Goal: Use online tool/utility

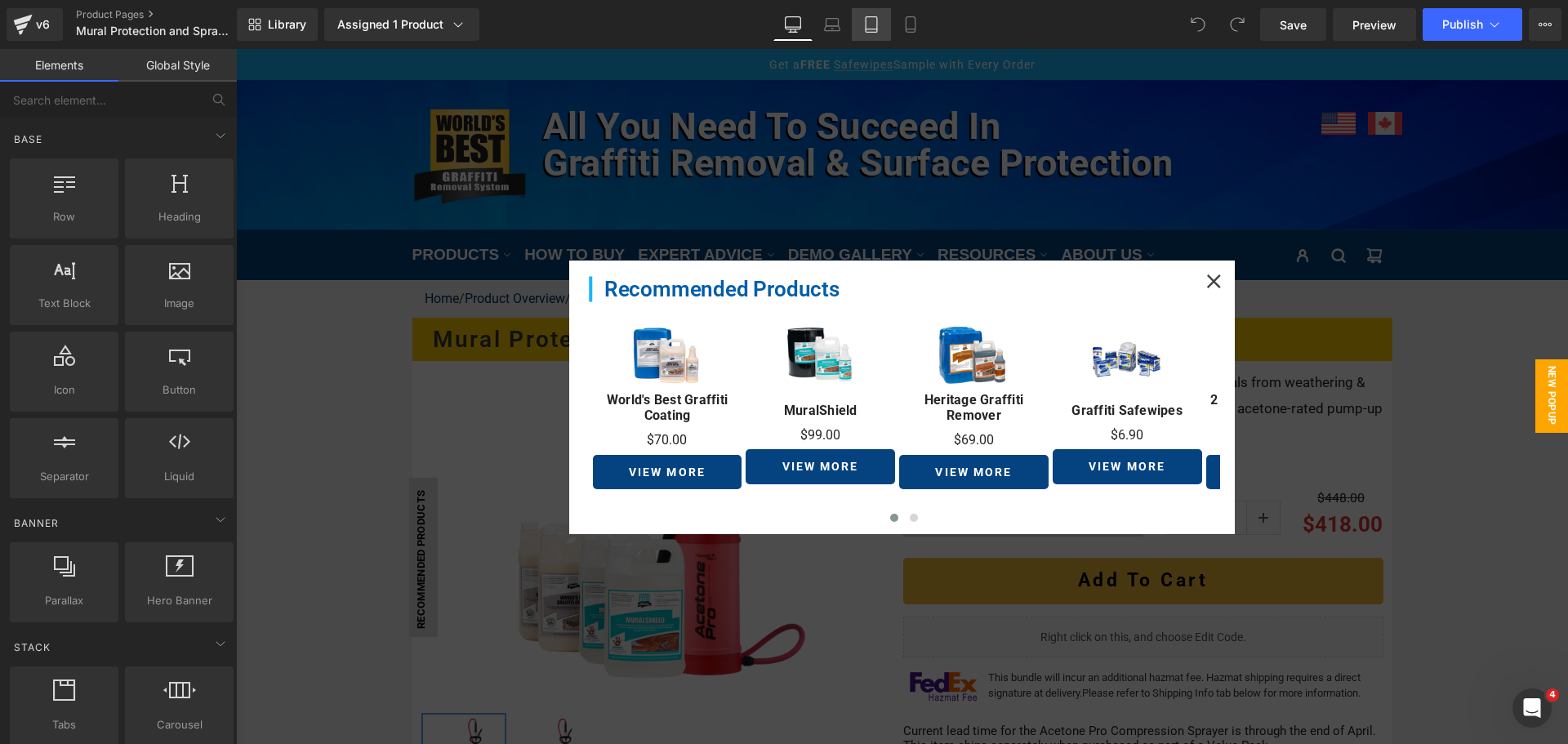
click at [855, 26] on link "Tablet" at bounding box center [872, 25] width 39 height 33
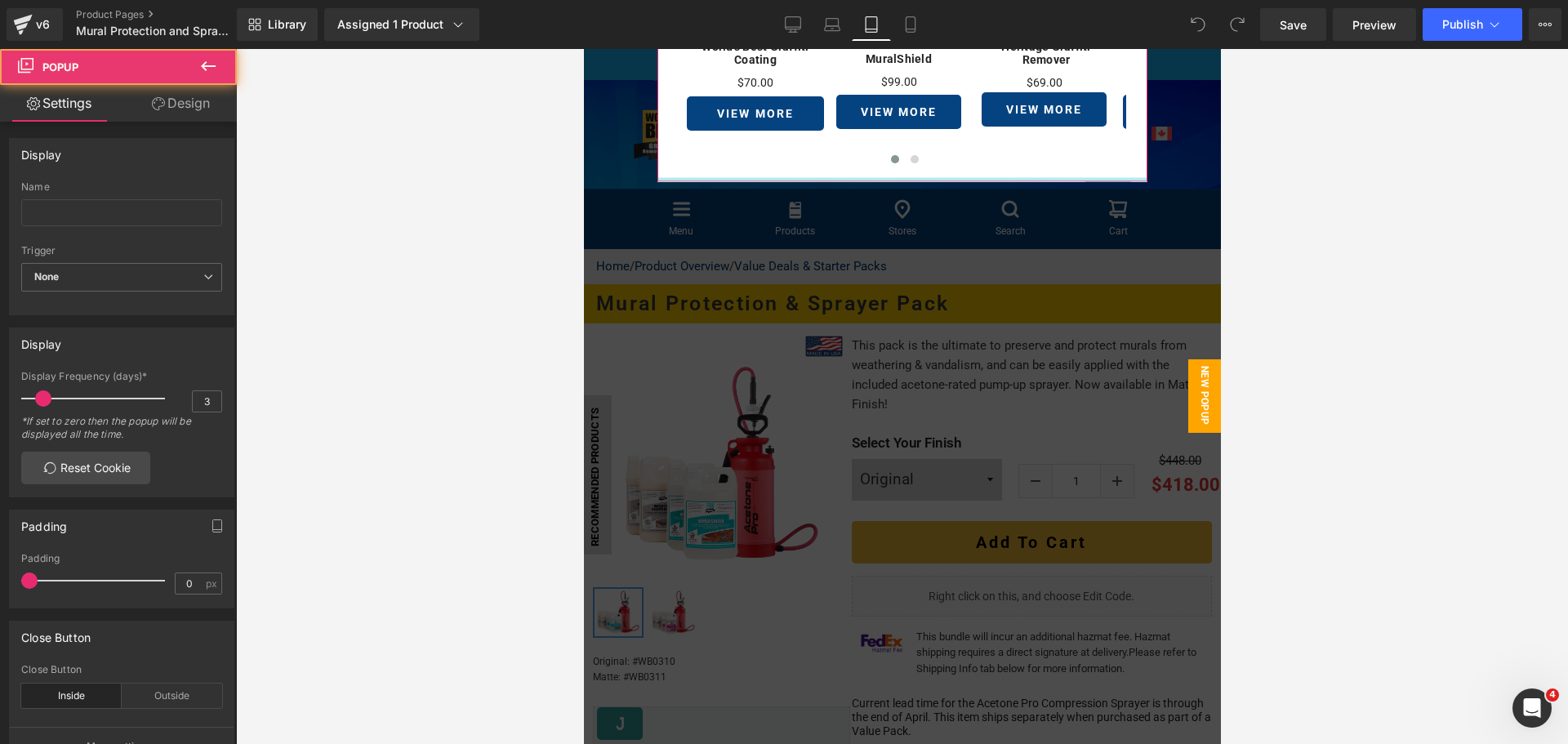
click at [726, 180] on div at bounding box center [901, 180] width 490 height 4
click at [180, 119] on link "Design" at bounding box center [181, 103] width 119 height 36
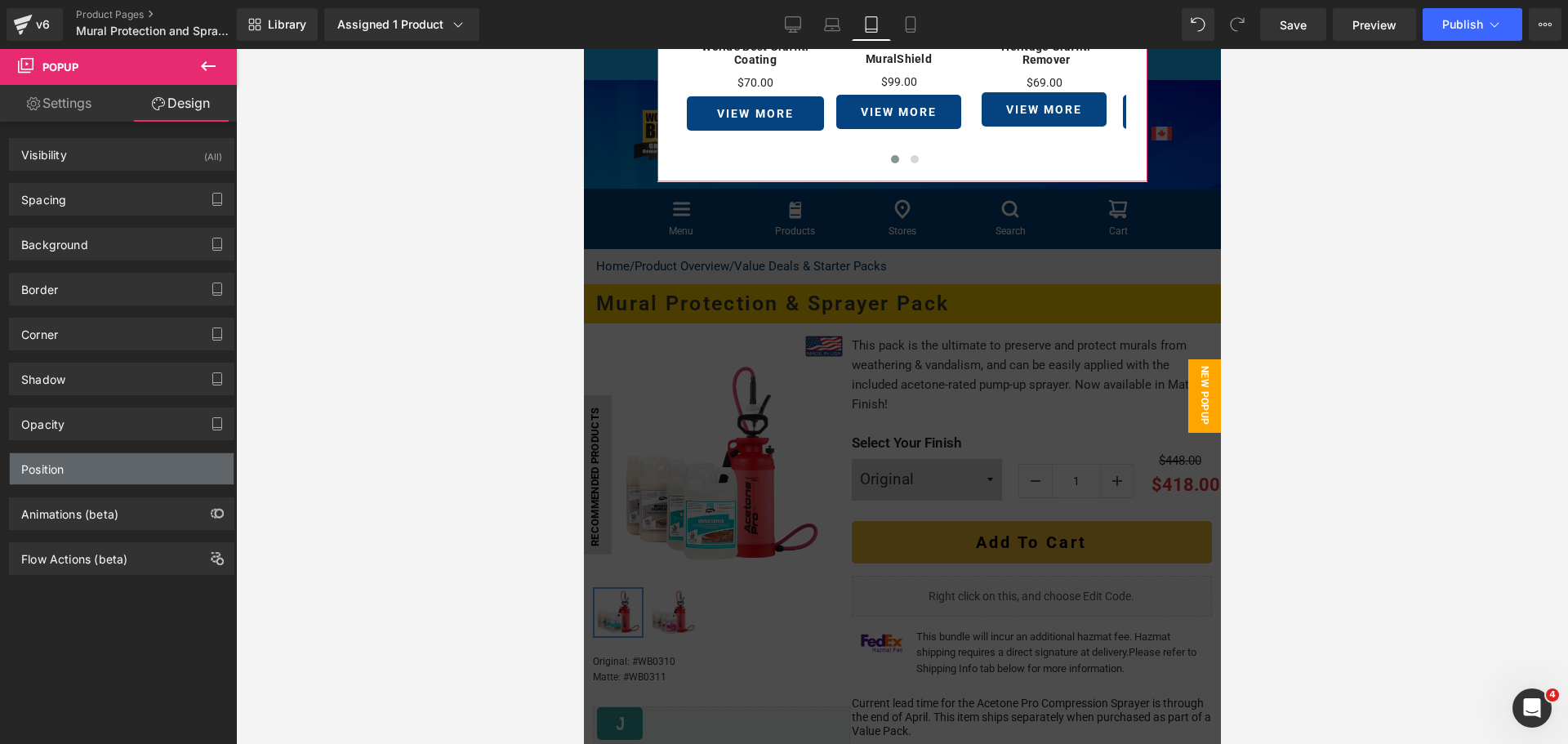
click at [64, 461] on div "Position" at bounding box center [42, 465] width 42 height 23
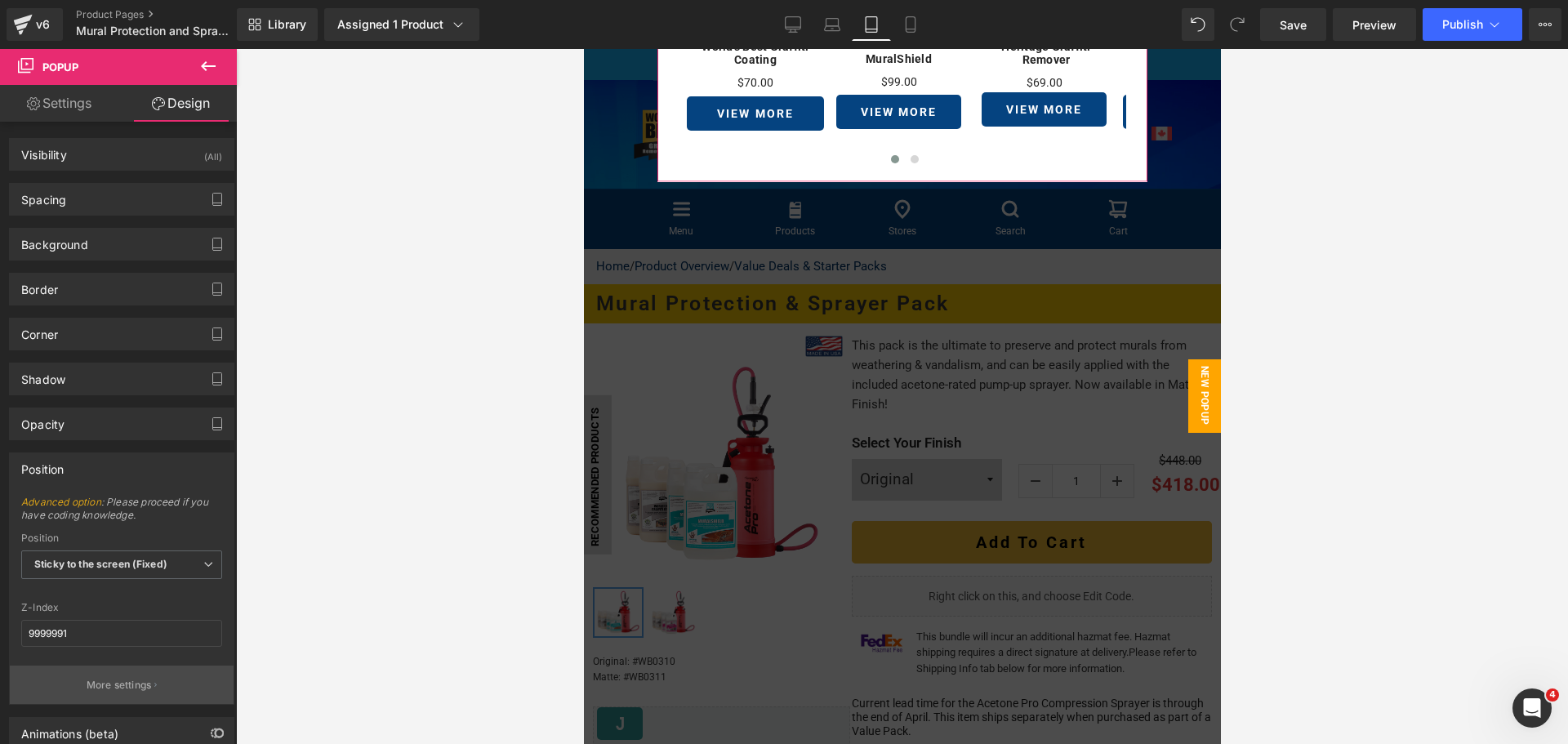
click at [103, 678] on p "More settings" at bounding box center [120, 685] width 65 height 14
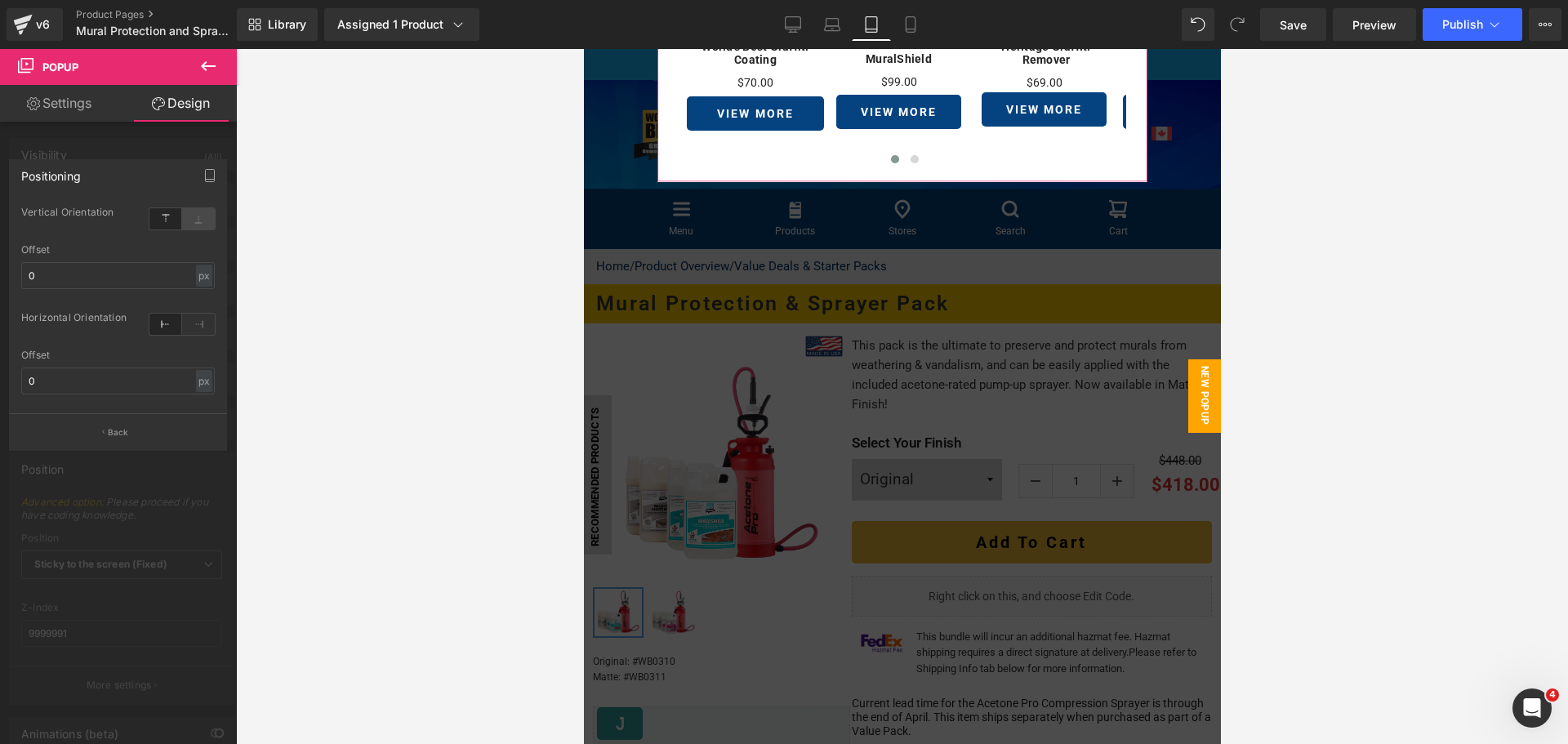
click at [198, 221] on icon at bounding box center [198, 219] width 33 height 21
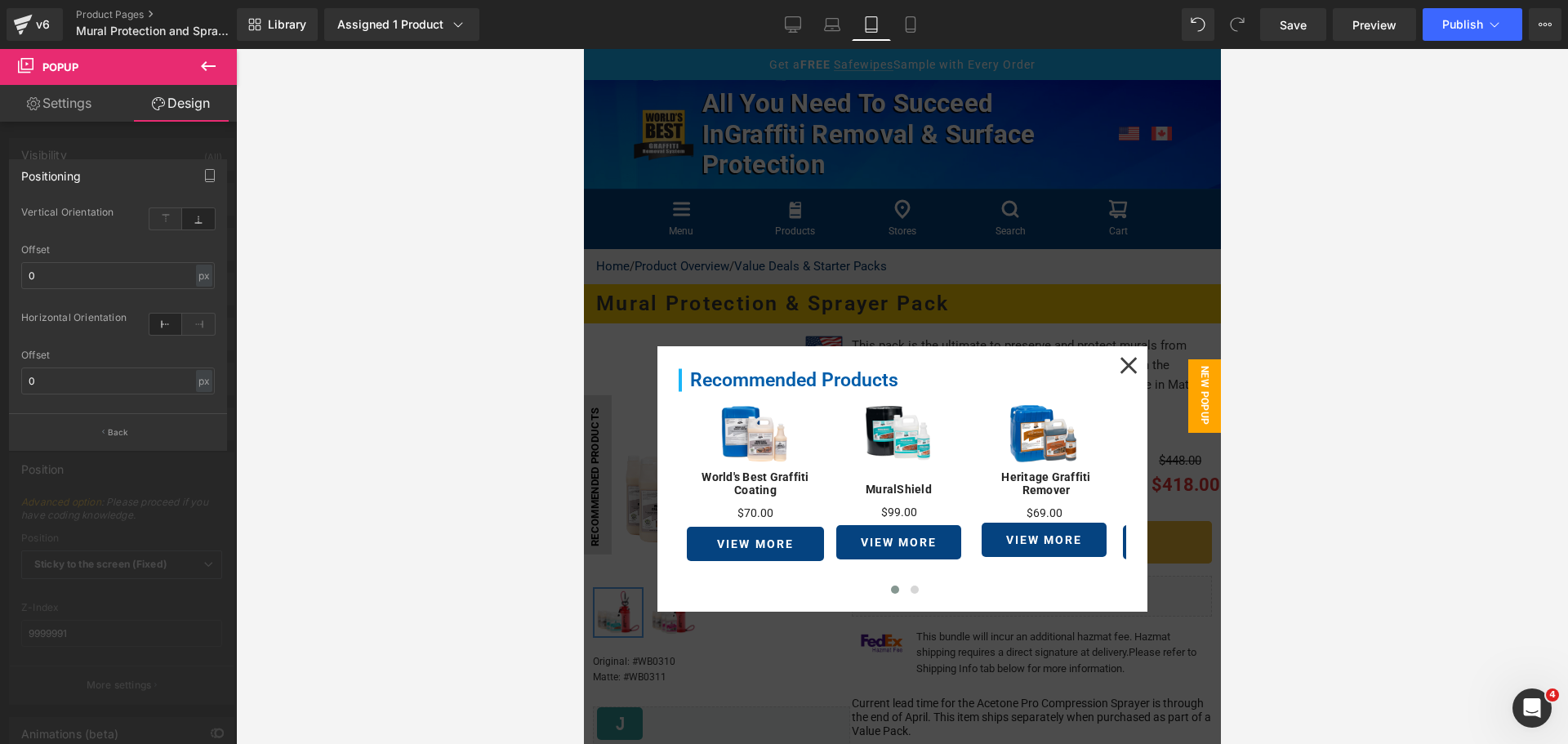
click at [1292, 627] on div at bounding box center [902, 396] width 1333 height 695
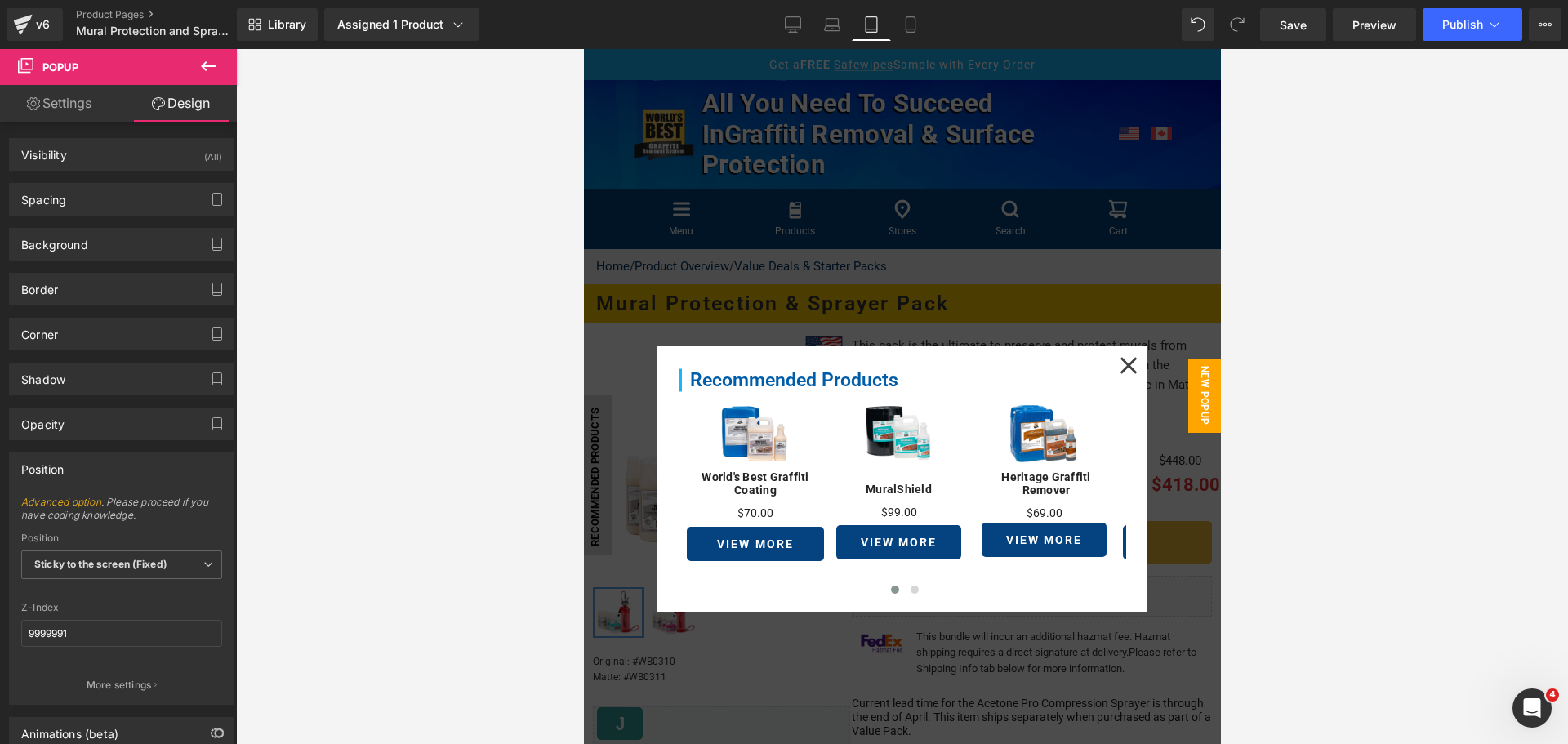
click at [964, 689] on div at bounding box center [902, 396] width 637 height 695
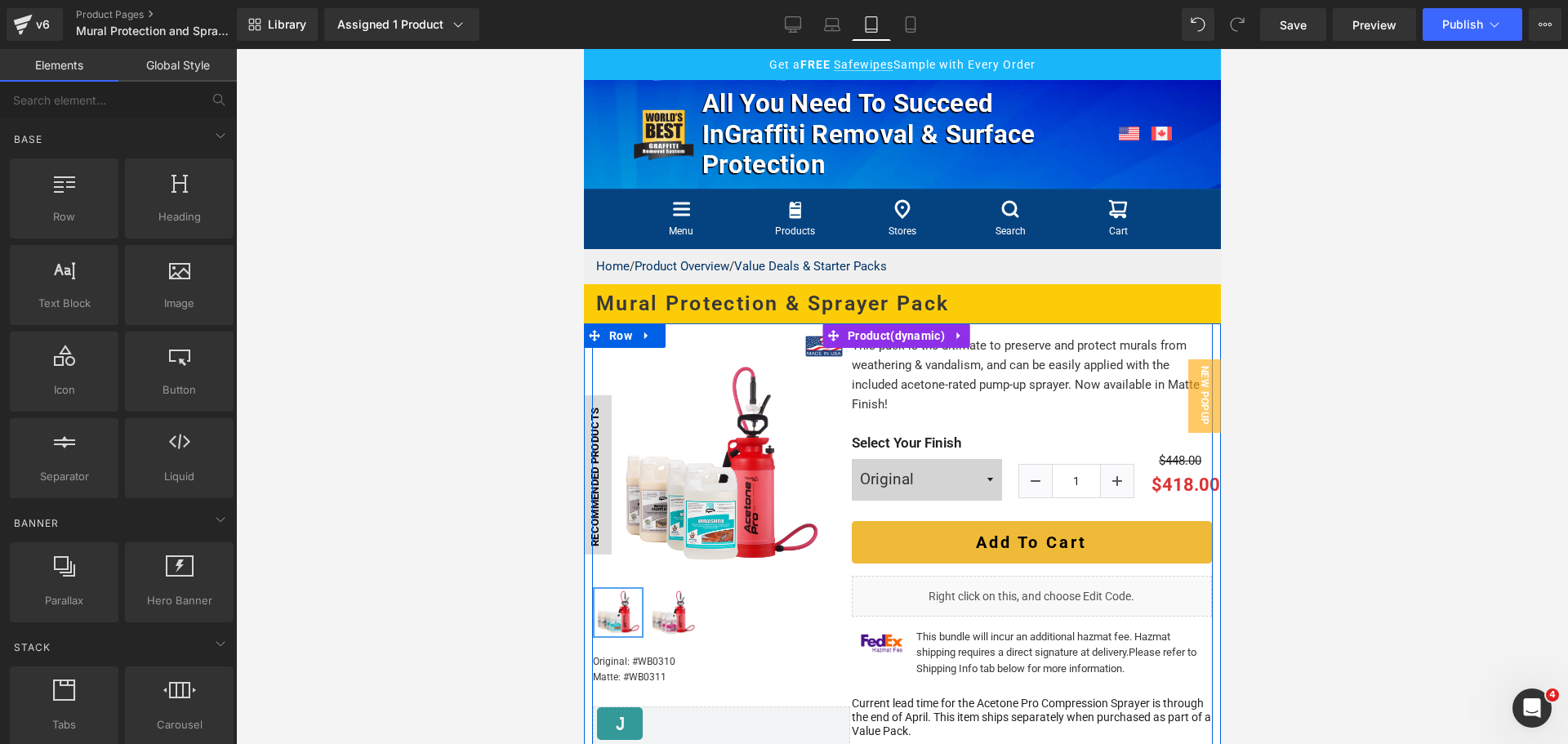
click at [1101, 705] on p "Current lead time for the Acetone Pro Compression Sprayer is through the end of…" at bounding box center [1031, 716] width 361 height 41
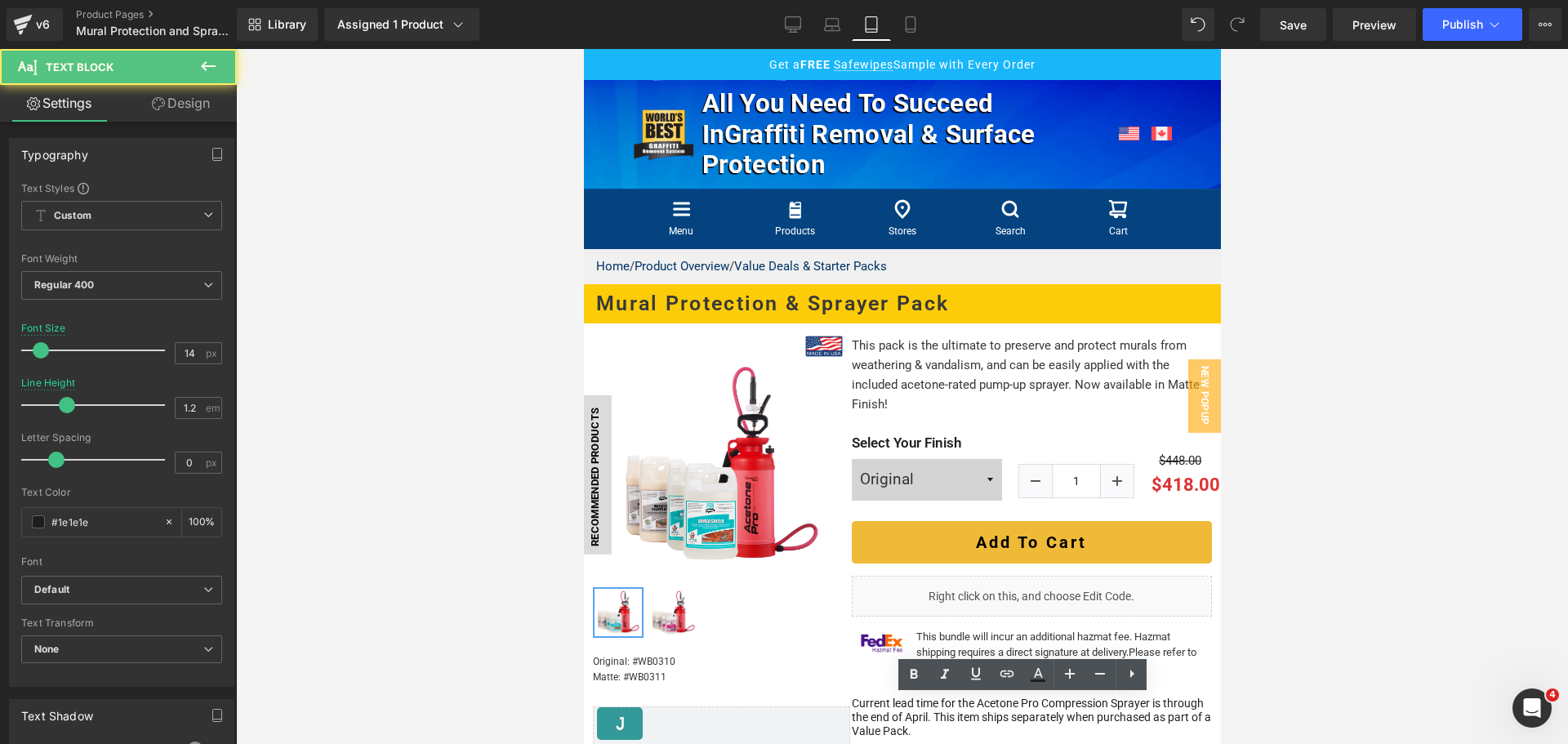
click at [1315, 711] on div at bounding box center [902, 396] width 1333 height 695
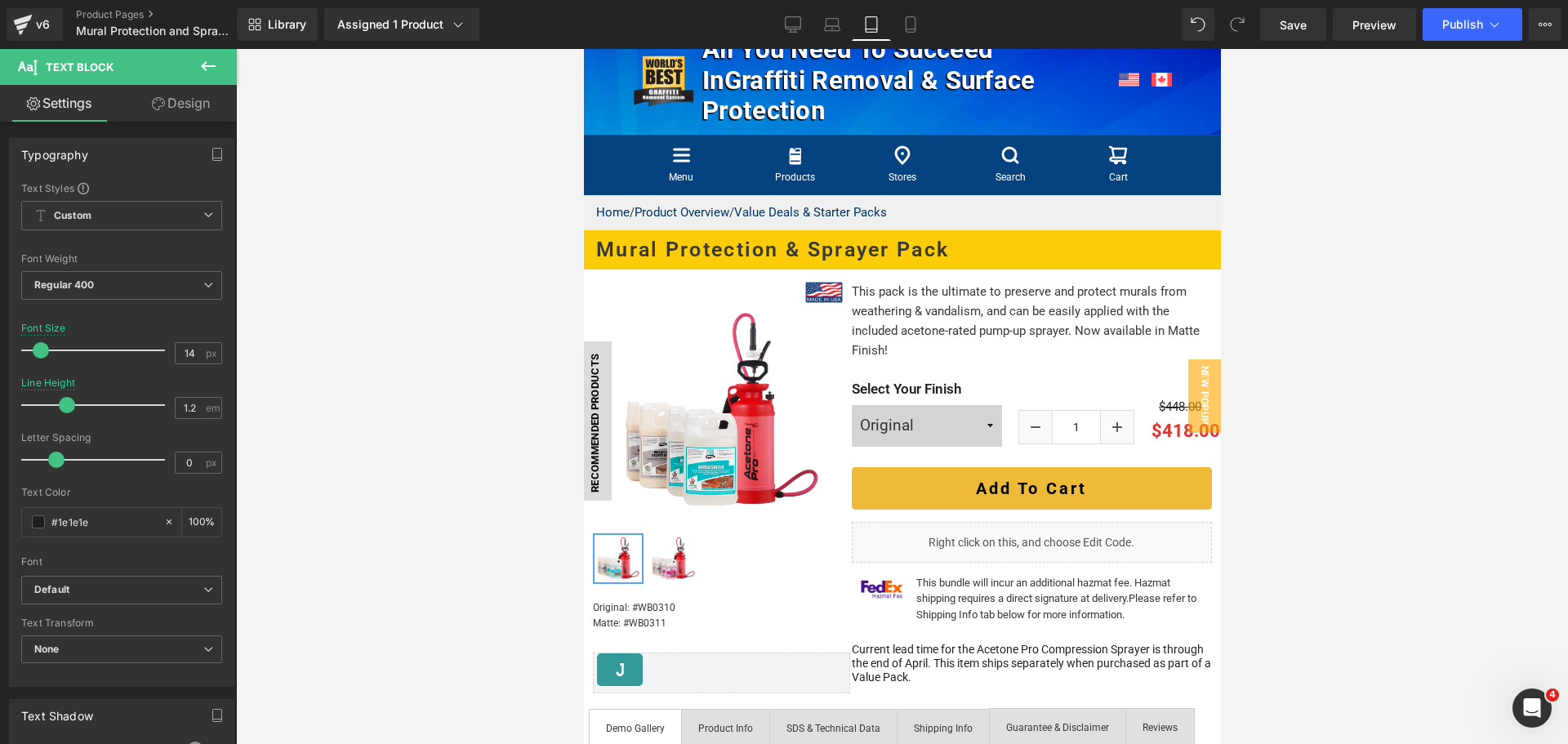
scroll to position [81, 0]
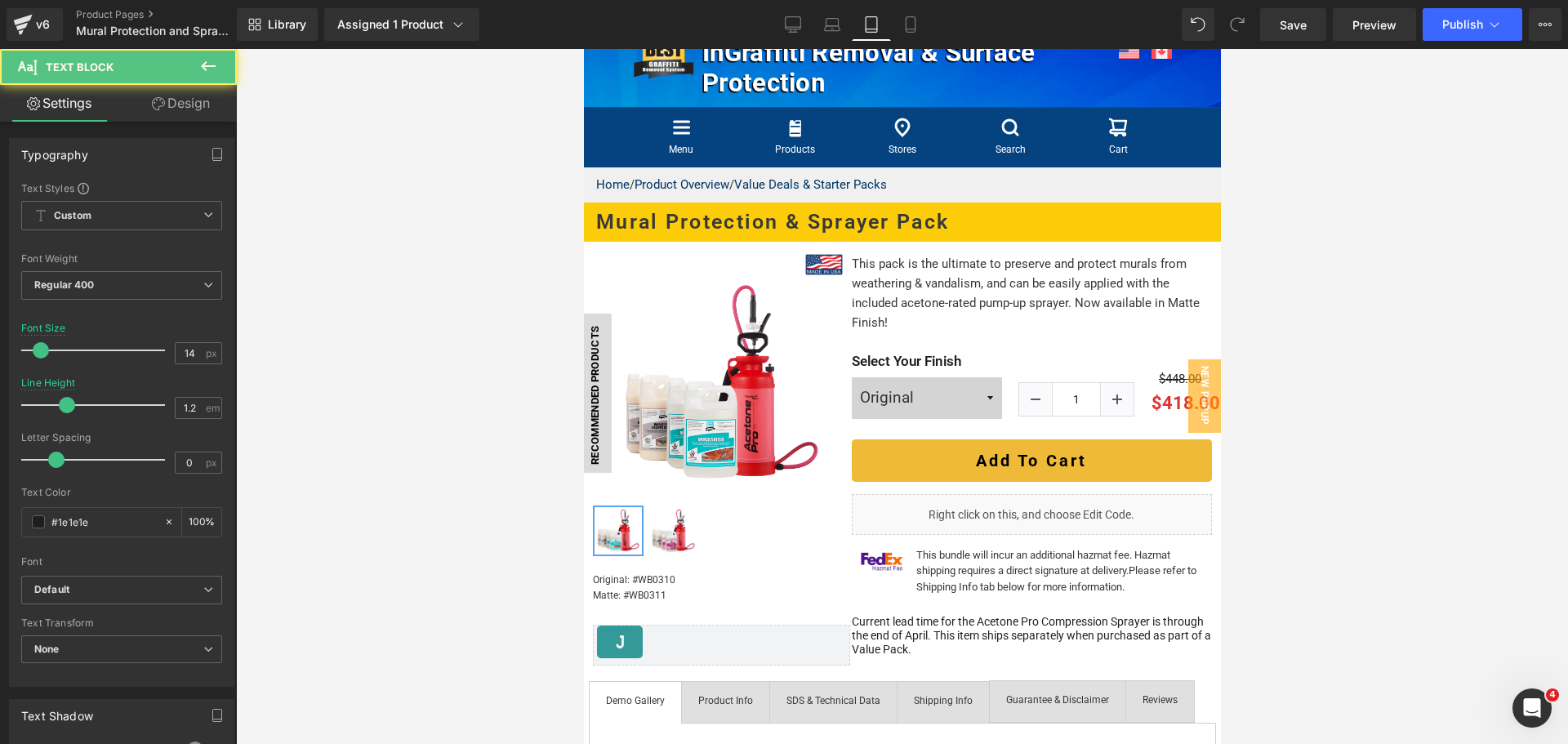
click at [1042, 629] on div "Current lead time for the Acetone Pro Compression Sprayer is through the end of…" at bounding box center [1031, 635] width 361 height 41
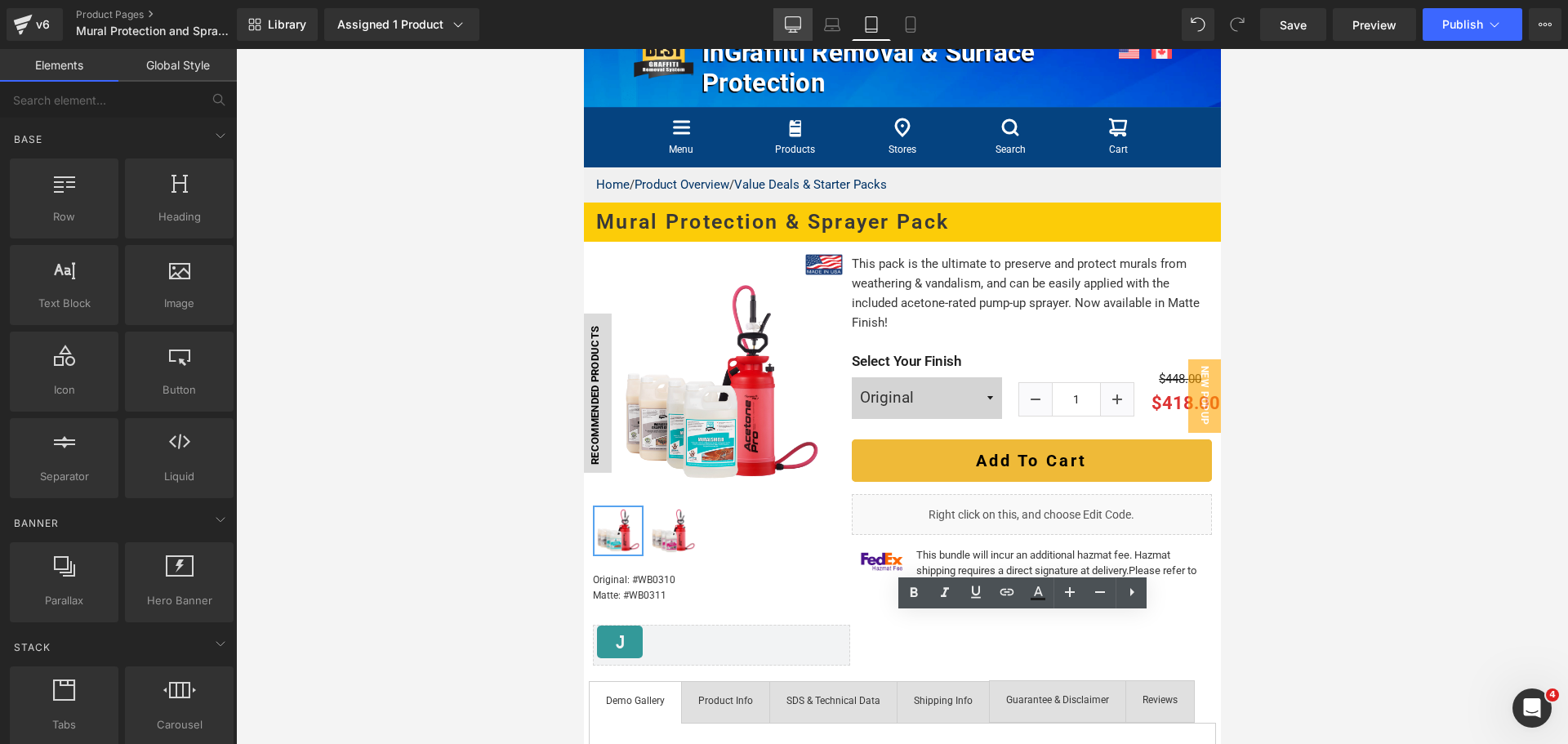
click at [804, 33] on link "Desktop" at bounding box center [793, 25] width 39 height 33
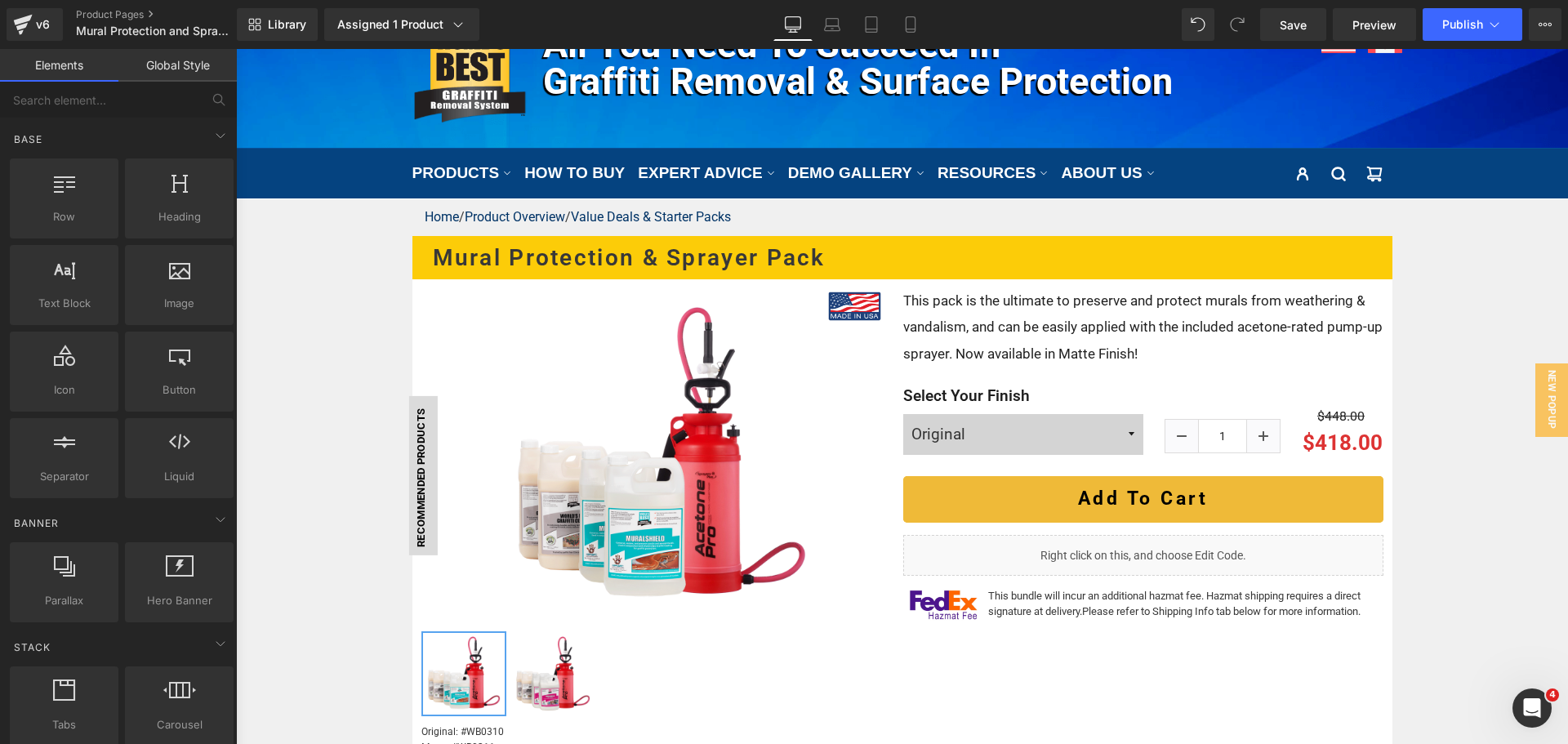
scroll to position [232, 0]
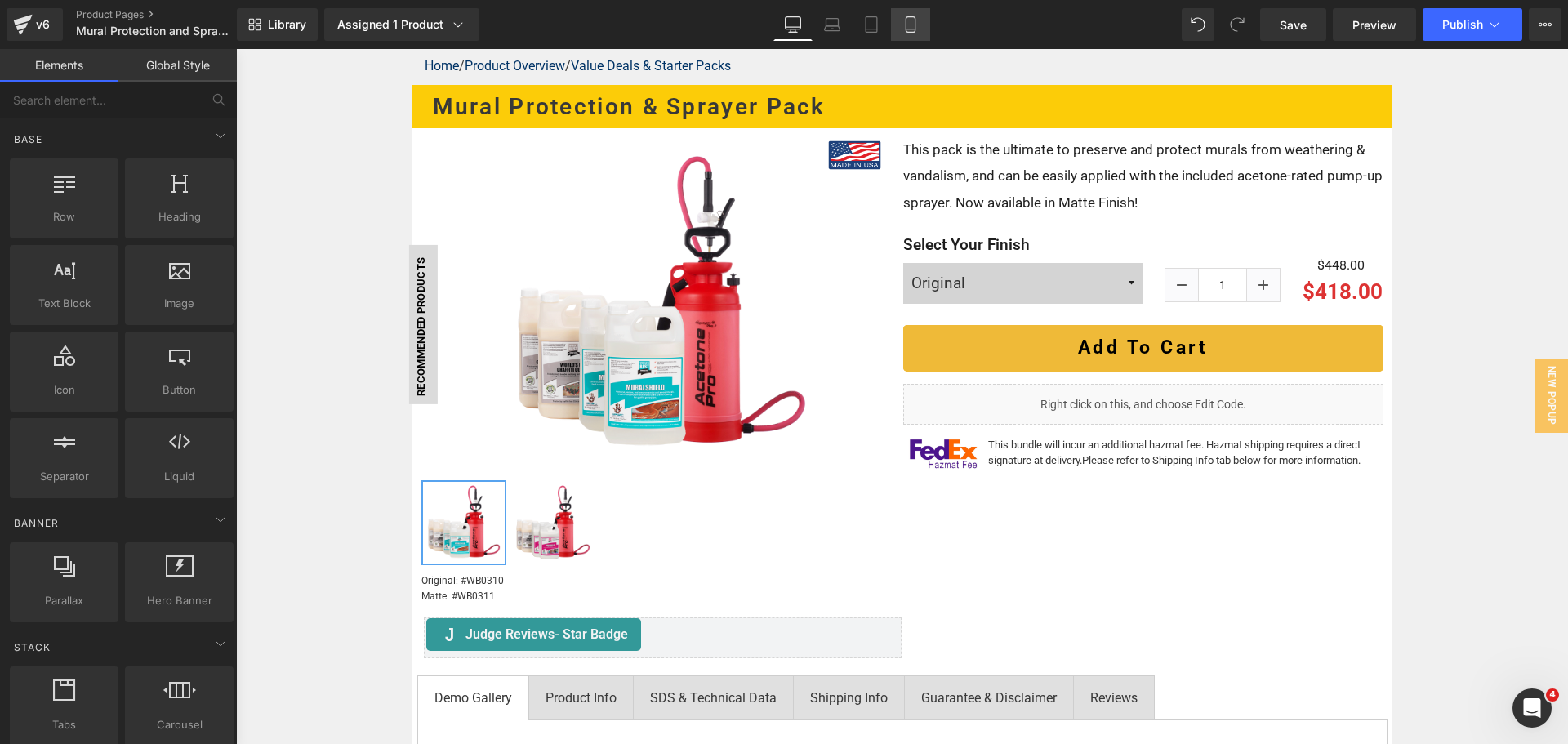
click at [913, 34] on link "Mobile" at bounding box center [911, 25] width 39 height 33
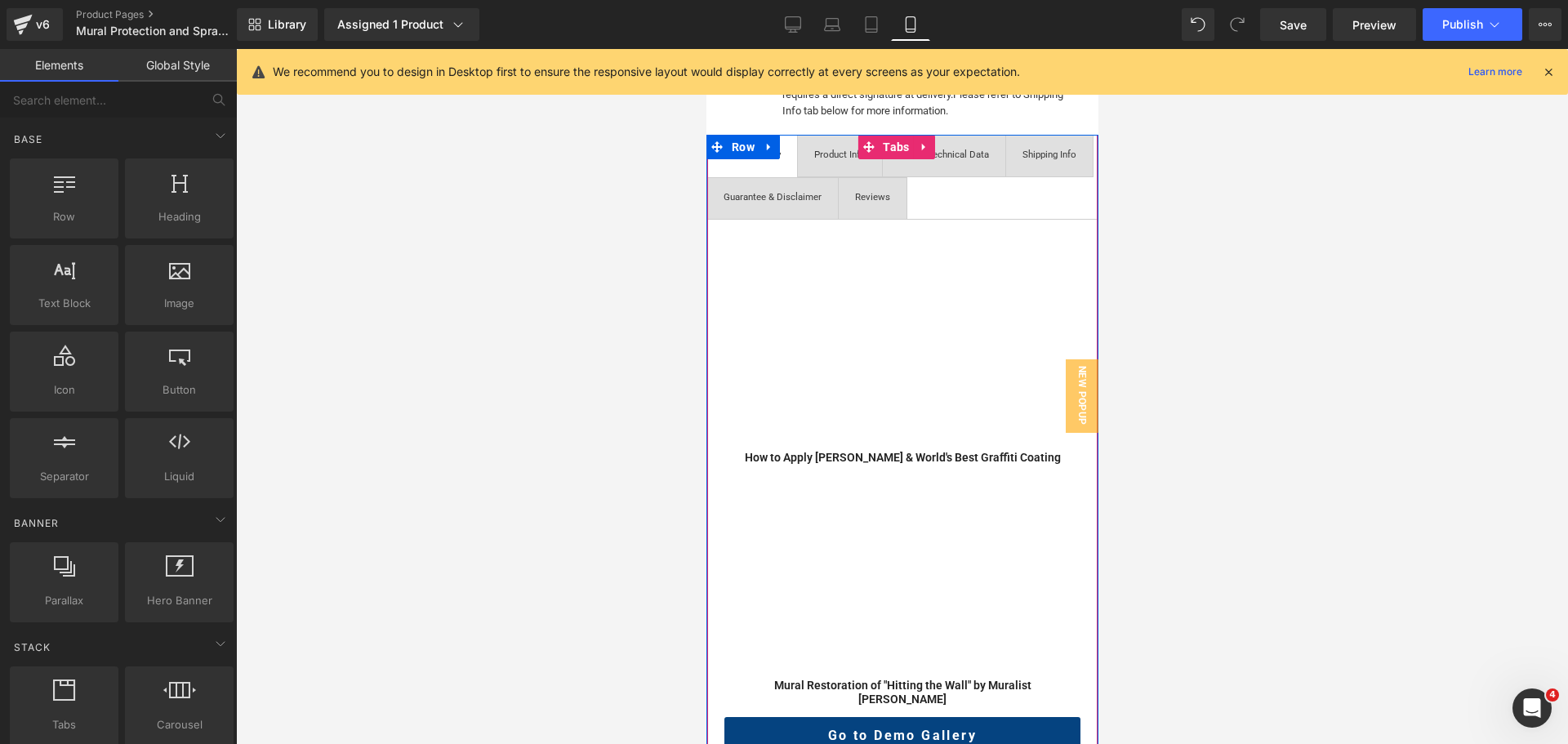
scroll to position [1333, 0]
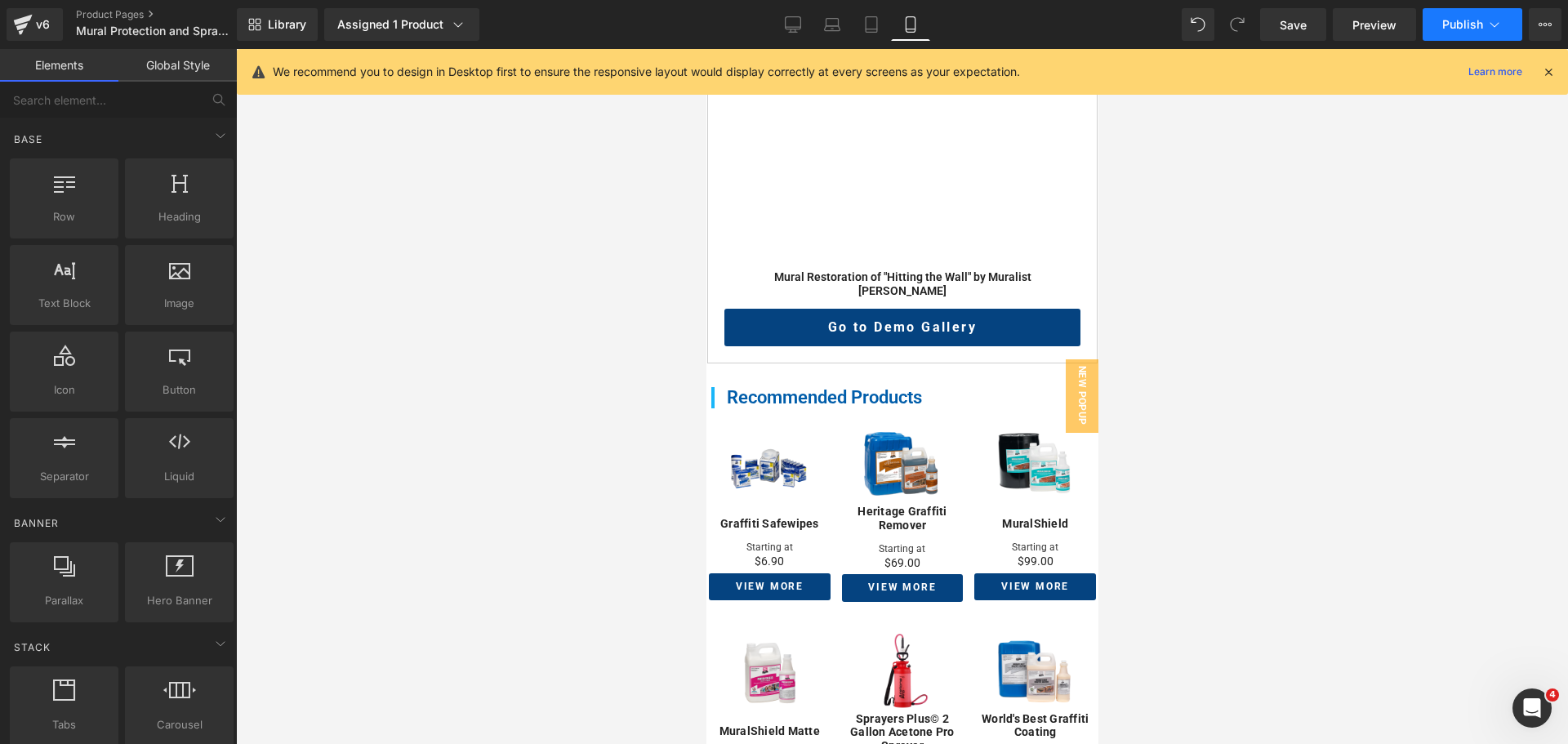
click at [1465, 18] on span "Publish" at bounding box center [1463, 25] width 41 height 13
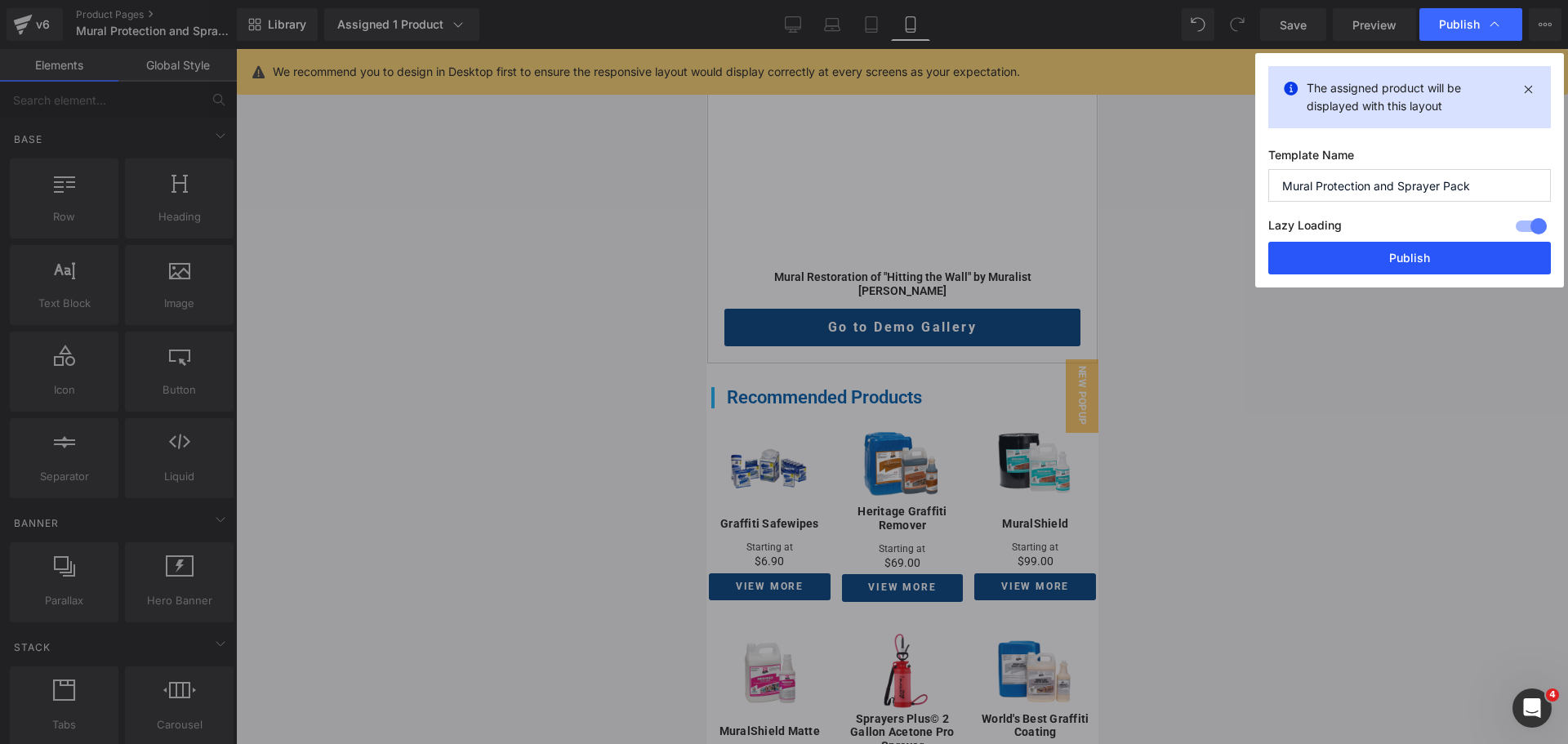
click at [1392, 263] on button "Publish" at bounding box center [1409, 258] width 282 height 33
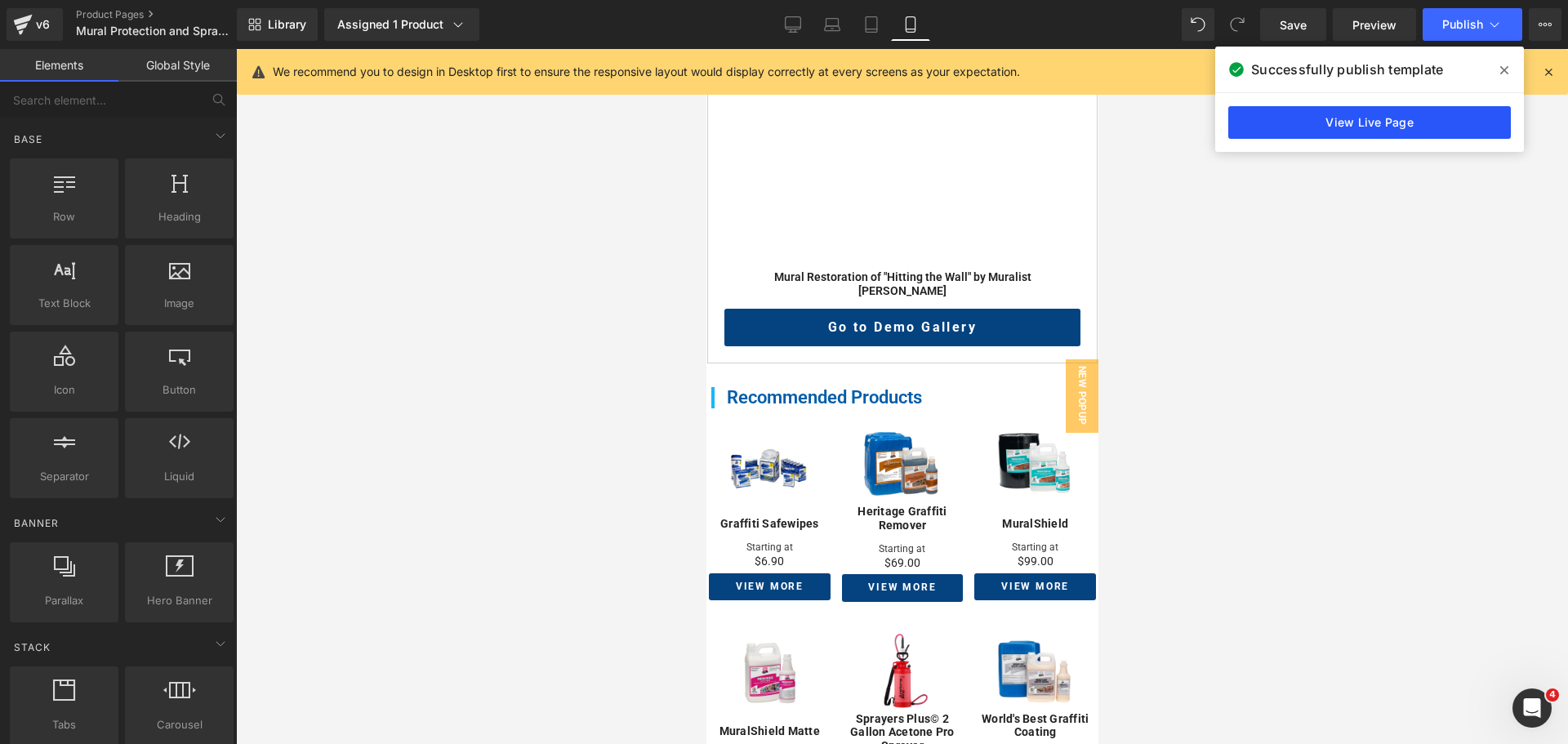
click at [1264, 124] on link "View Live Page" at bounding box center [1369, 122] width 282 height 33
